Goal: Information Seeking & Learning: Stay updated

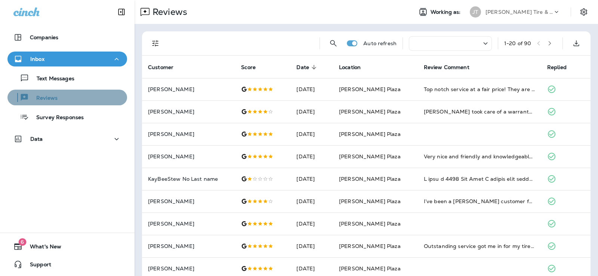
click at [54, 99] on p "Reviews" at bounding box center [43, 98] width 29 height 7
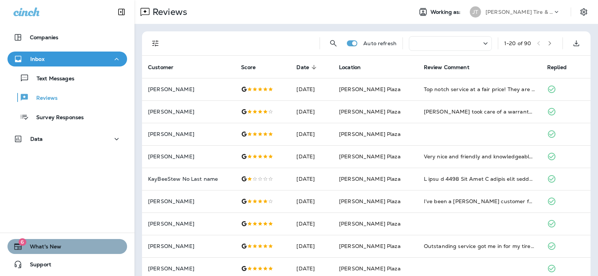
click at [34, 246] on span "What's New" at bounding box center [41, 248] width 39 height 9
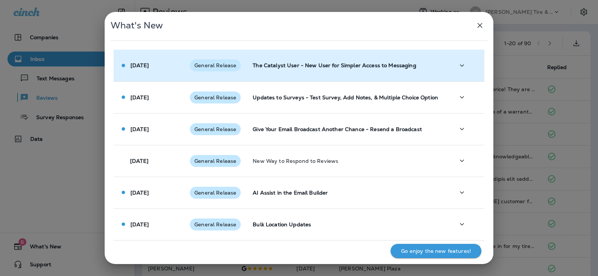
click at [274, 67] on p "The Catalyst User - New User for Simpler Access to Messaging" at bounding box center [348, 65] width 190 height 6
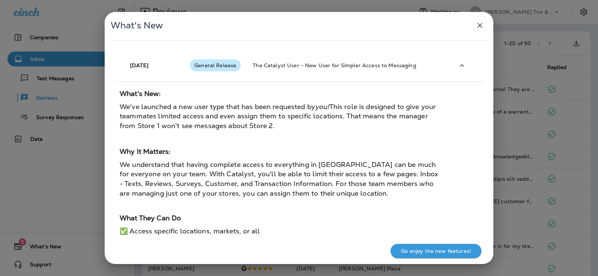
click at [478, 23] on icon "button" at bounding box center [479, 25] width 9 height 9
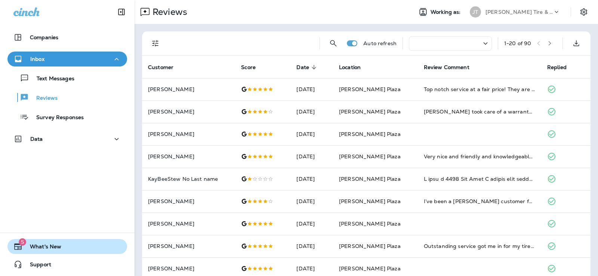
click at [34, 248] on span "What's New" at bounding box center [41, 248] width 39 height 9
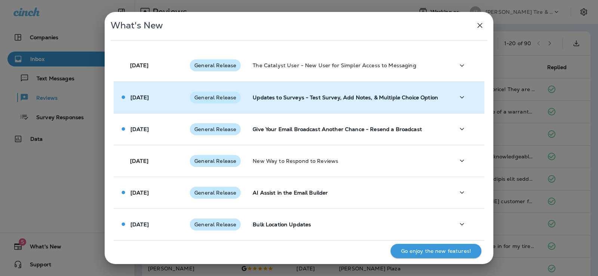
click at [127, 100] on icon at bounding box center [124, 97] width 8 height 8
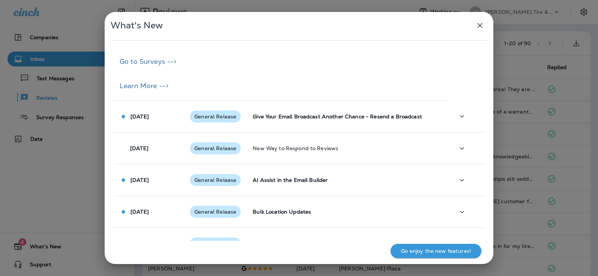
scroll to position [242, 0]
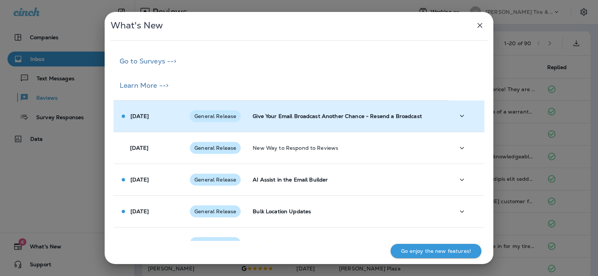
click at [142, 121] on td "[DATE]" at bounding box center [149, 116] width 70 height 32
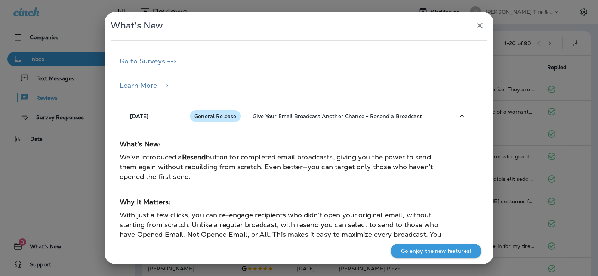
scroll to position [444, 0]
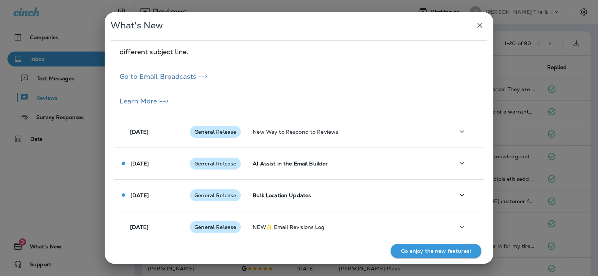
click at [141, 158] on td "[DATE]" at bounding box center [149, 164] width 70 height 32
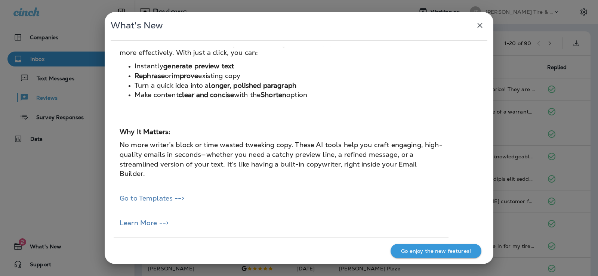
scroll to position [767, 0]
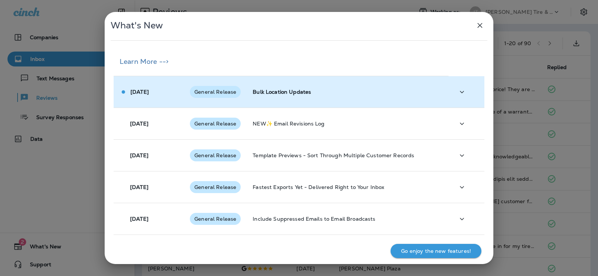
click at [138, 92] on p "[DATE]" at bounding box center [139, 92] width 18 height 6
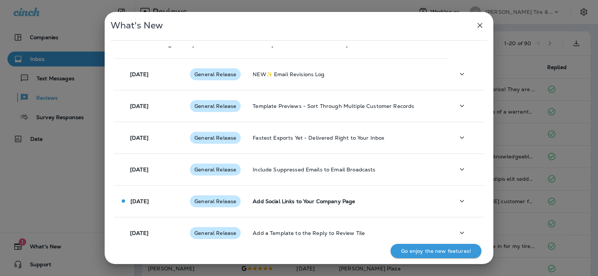
scroll to position [928, 0]
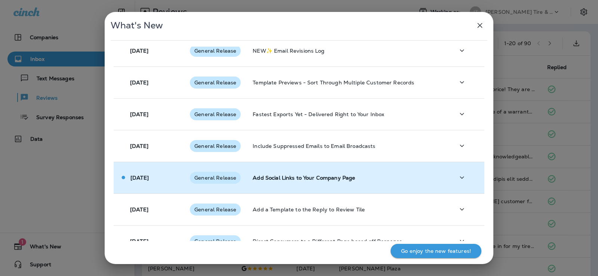
click at [140, 179] on p "[DATE]" at bounding box center [139, 178] width 18 height 6
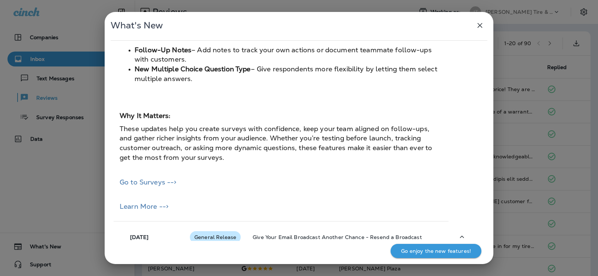
scroll to position [0, 0]
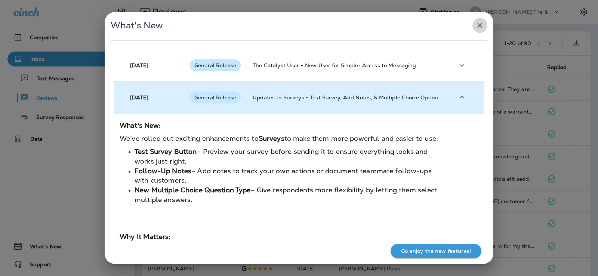
click at [480, 25] on icon "button" at bounding box center [479, 25] width 5 height 5
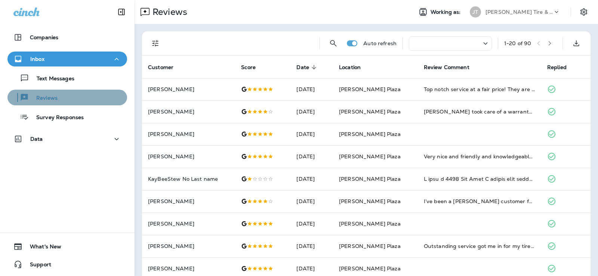
click at [48, 96] on p "Reviews" at bounding box center [43, 98] width 29 height 7
